Goal: Task Accomplishment & Management: Manage account settings

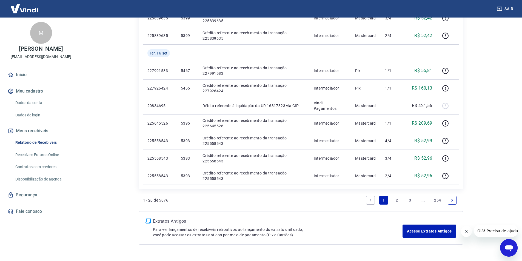
scroll to position [357, 0]
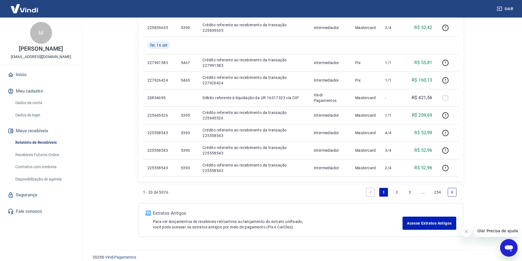
click at [397, 191] on link "2" at bounding box center [397, 192] width 9 height 9
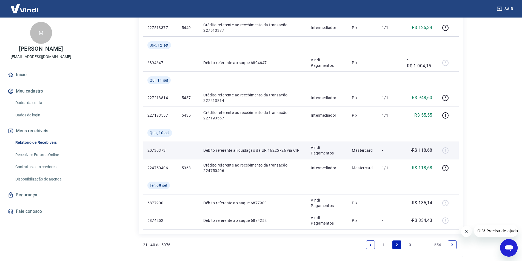
scroll to position [433, 0]
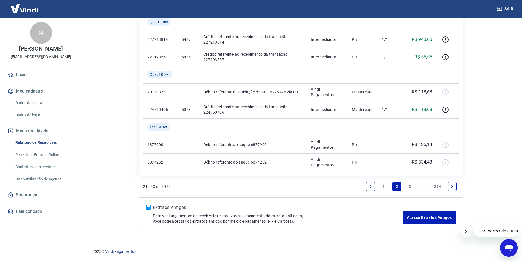
click at [383, 188] on link "1" at bounding box center [384, 186] width 9 height 9
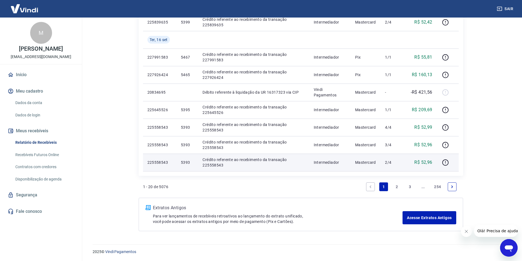
scroll to position [362, 0]
